Goal: Information Seeking & Learning: Learn about a topic

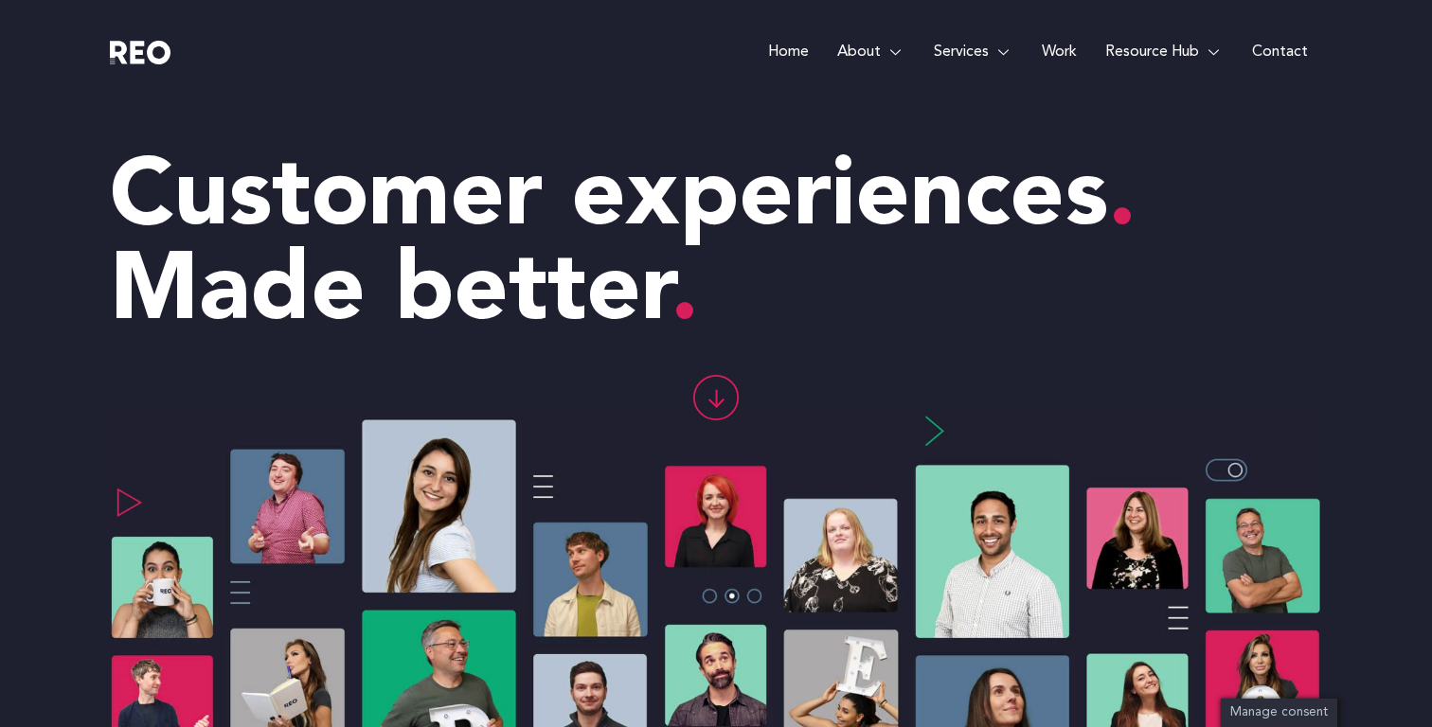
scroll to position [241, 0]
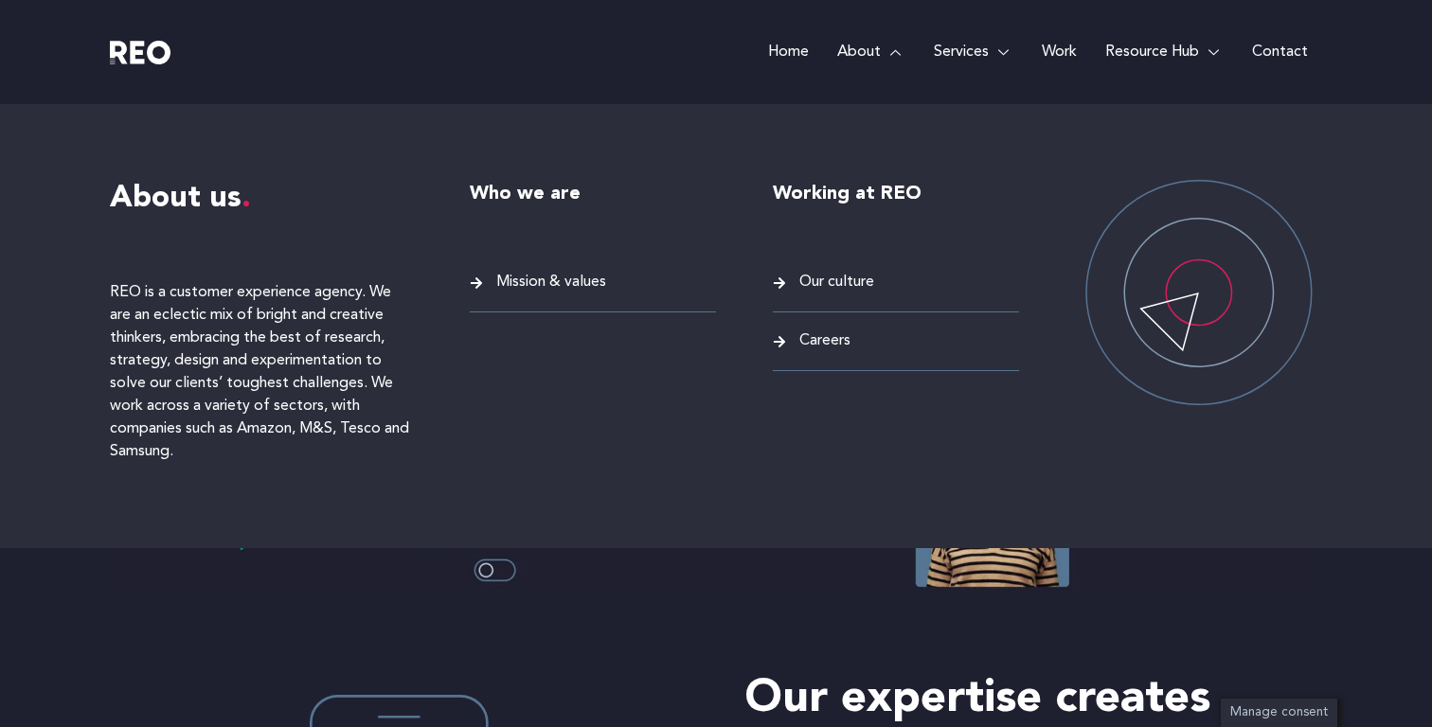
click at [826, 343] on span "Careers" at bounding box center [822, 342] width 56 height 26
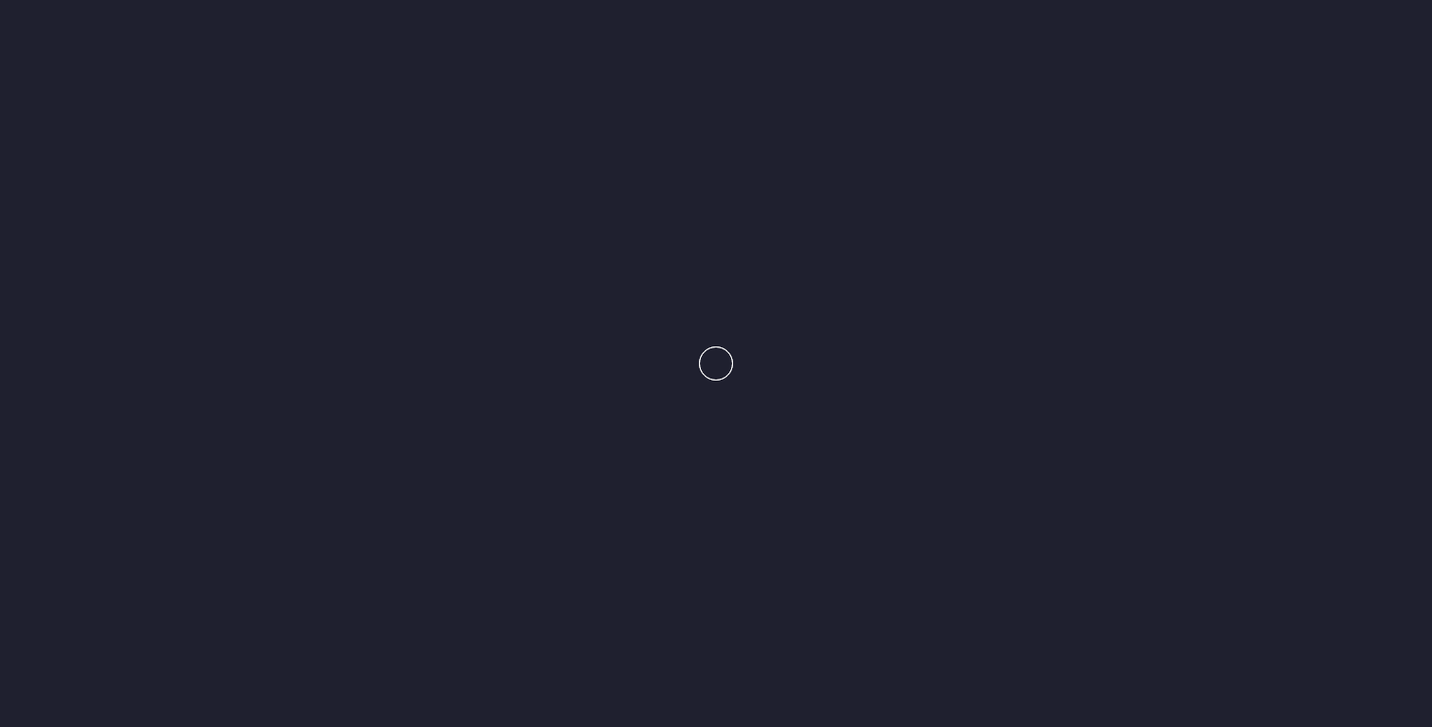
scroll to position [259, 0]
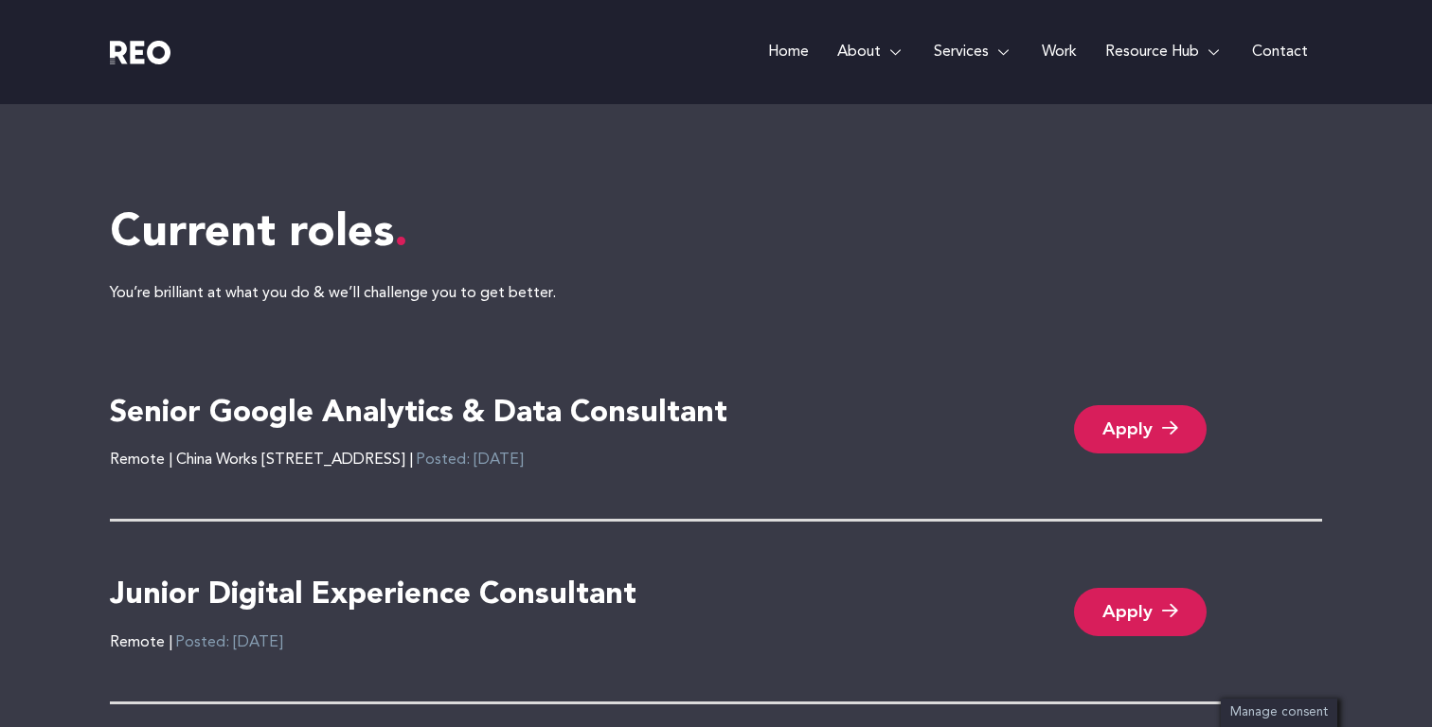
scroll to position [3925, 0]
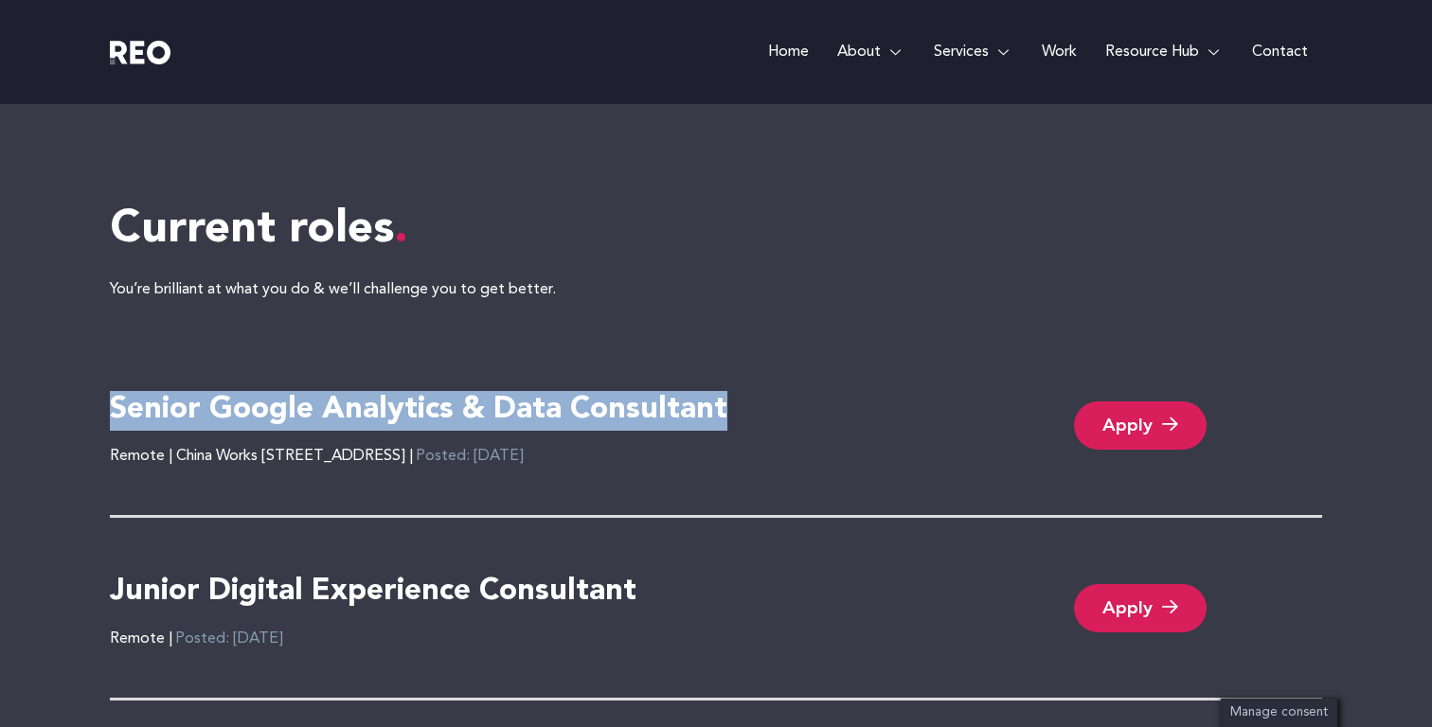
drag, startPoint x: 739, startPoint y: 405, endPoint x: 109, endPoint y: 406, distance: 630.6
click at [109, 406] on div "Current roles You’re brilliant at what you do & we’ll challenge you to get bett…" at bounding box center [716, 633] width 1432 height 1100
copy h4 "Senior Google Analytics & Data Consultant"
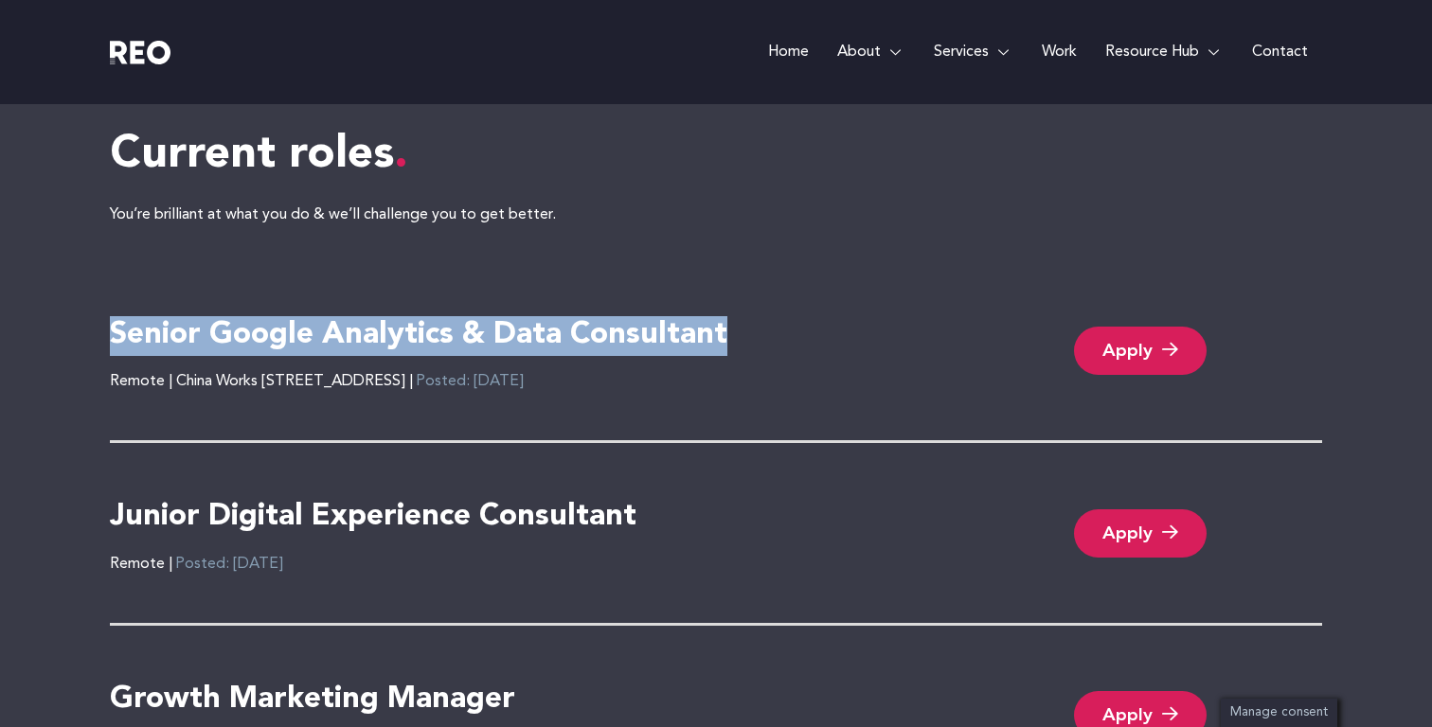
scroll to position [4000, 0]
click at [508, 331] on h4 "Senior Google Analytics & Data Consultant" at bounding box center [418, 335] width 617 height 40
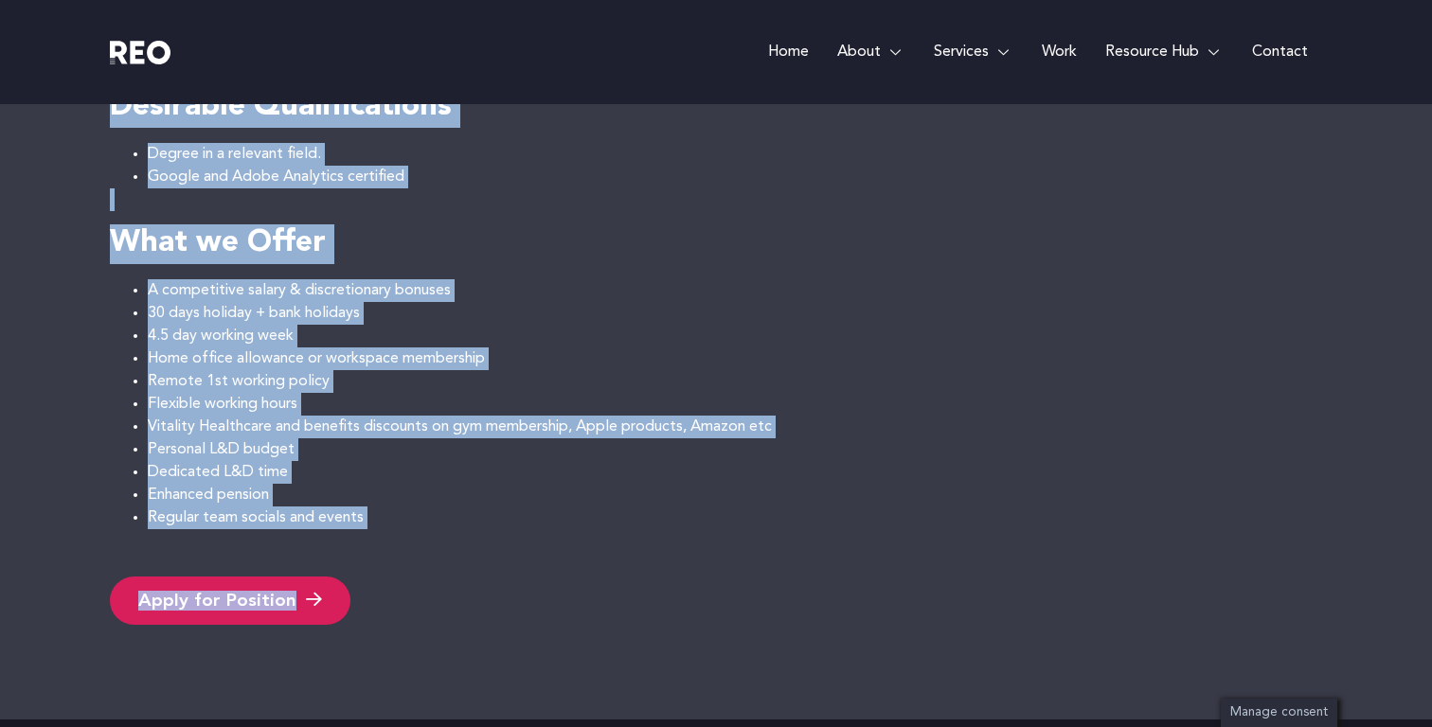
scroll to position [1778, 0]
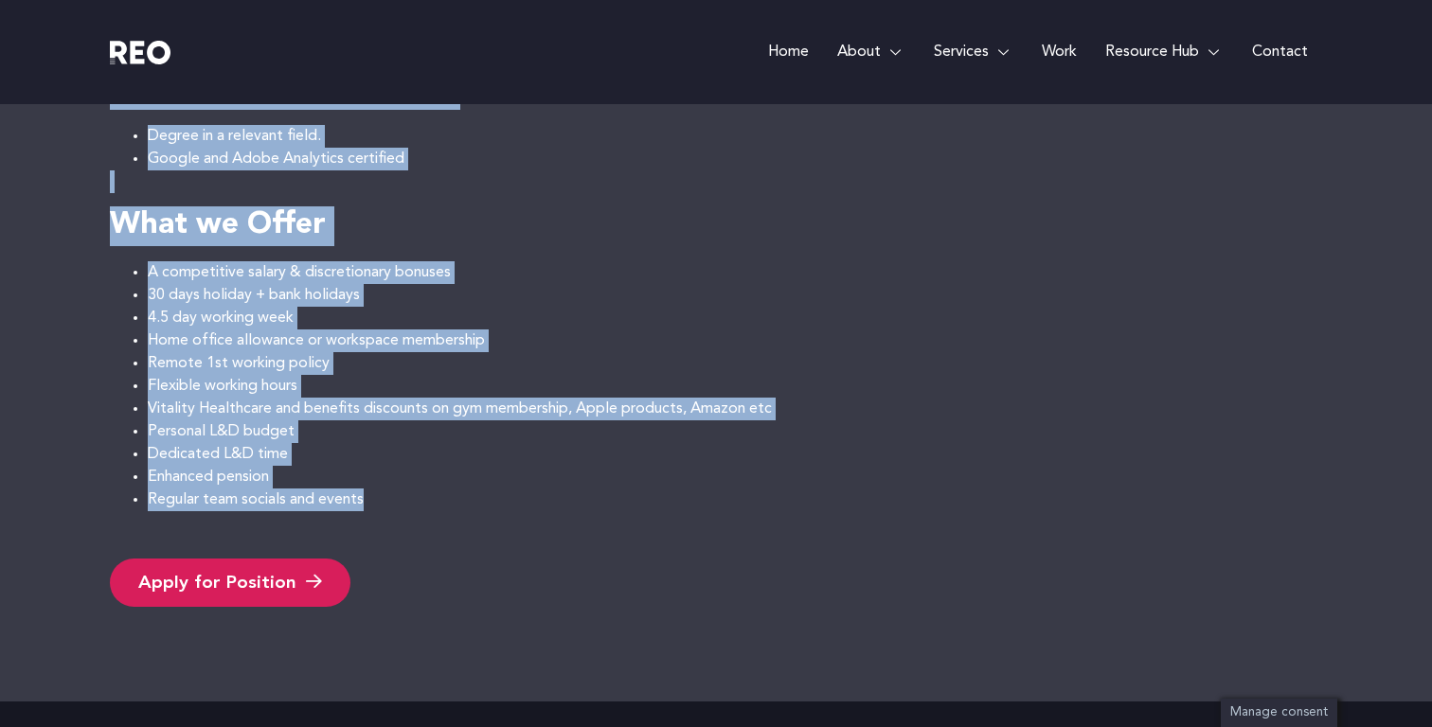
drag, startPoint x: 114, startPoint y: 209, endPoint x: 463, endPoint y: 499, distance: 453.9
copy div "Senior Google Analytics & Data Consultant REO is a leading UK based customer ex…"
